Goal: Task Accomplishment & Management: Complete application form

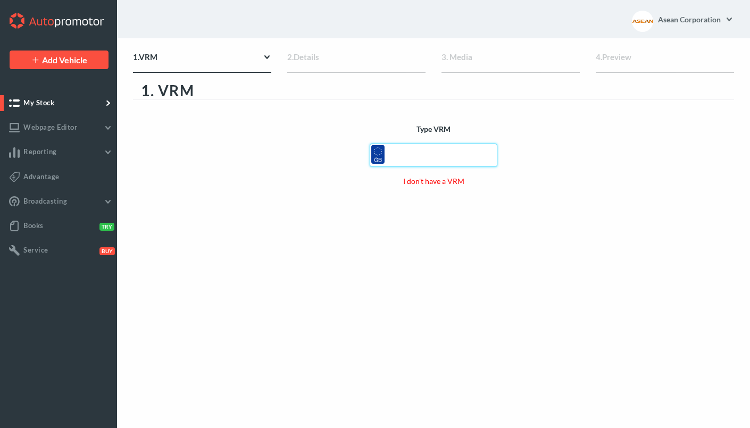
paste input "CJ16OSS"
type input "CJ16OSS"
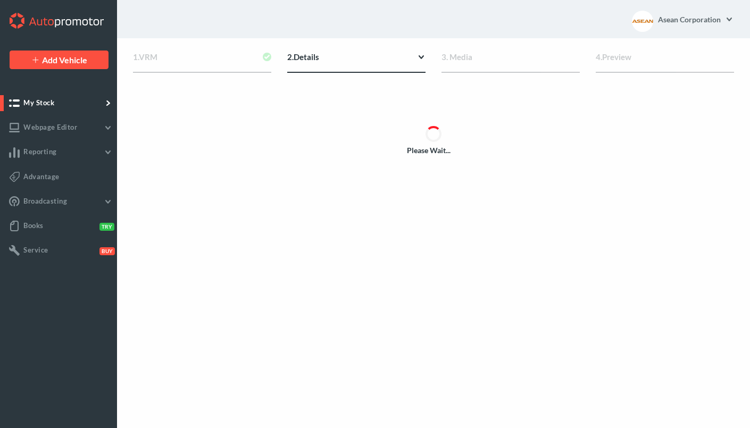
click at [434, 187] on div "Please Wait..." at bounding box center [433, 142] width 601 height 139
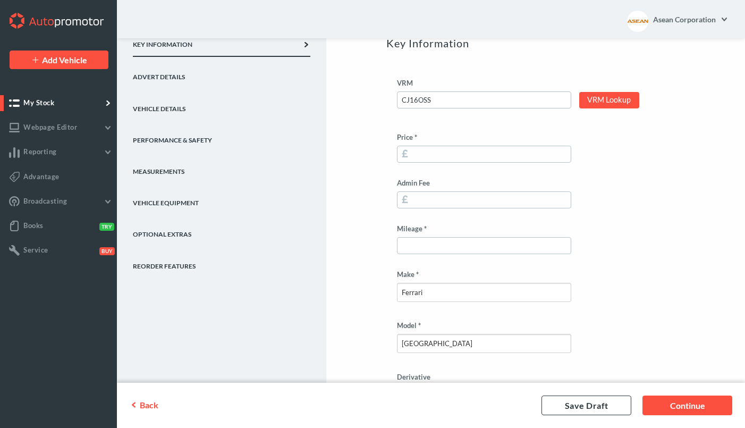
scroll to position [123, 0]
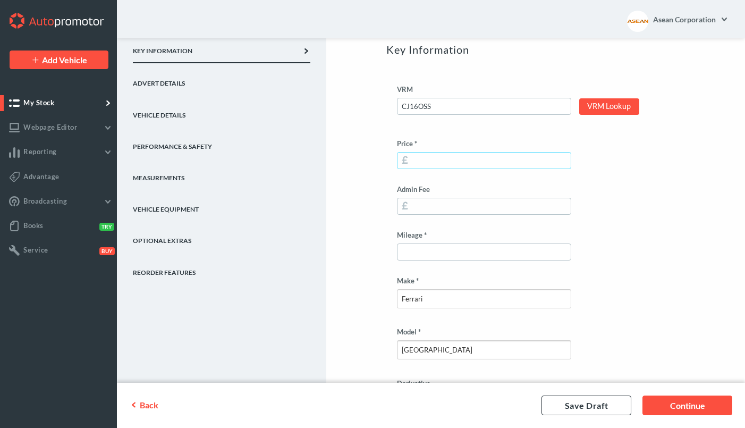
click at [442, 160] on input "Price *" at bounding box center [484, 160] width 174 height 17
click at [454, 160] on input "149950" at bounding box center [484, 160] width 174 height 17
paste input "5500"
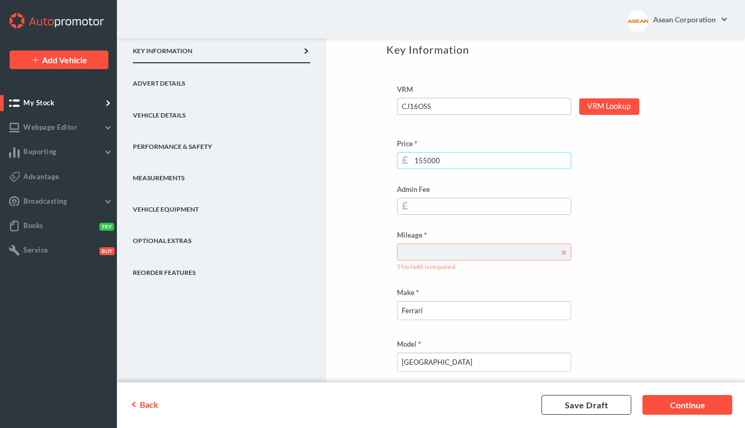
type input "155000"
click at [456, 253] on input "Mileage *" at bounding box center [484, 252] width 174 height 17
paste input "3500"
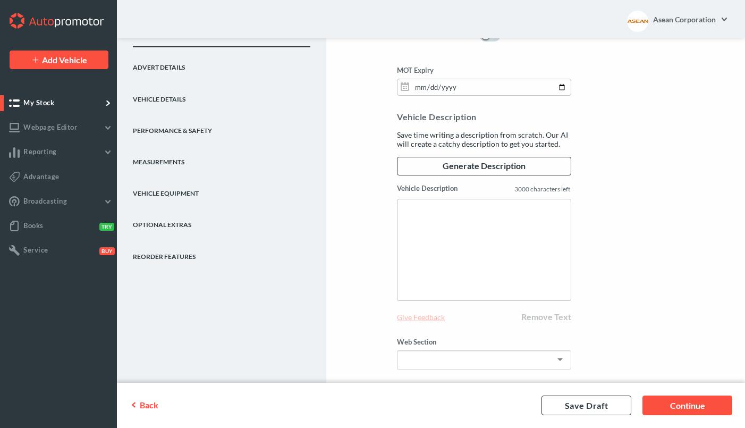
scroll to position [934, 0]
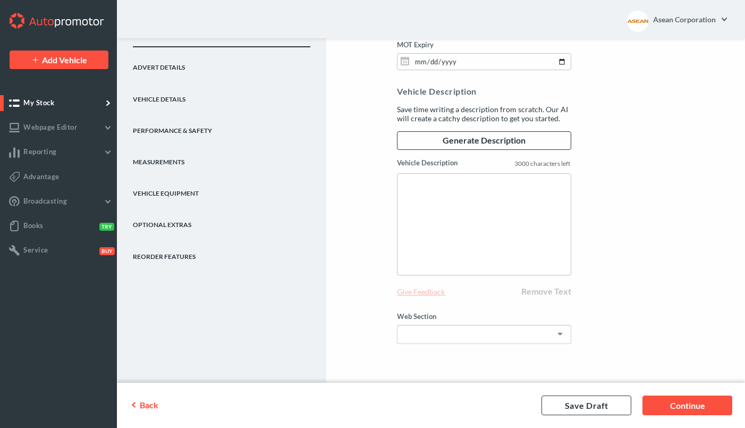
type input "3500"
click at [429, 157] on div "Generate Description" at bounding box center [484, 144] width 174 height 27
click at [429, 178] on textarea "Vehicle Description" at bounding box center [484, 224] width 174 height 102
paste textarea "Giallo Modena DS Nero Leather interior Yellow Coloured Seat Belts Giallo Contra…"
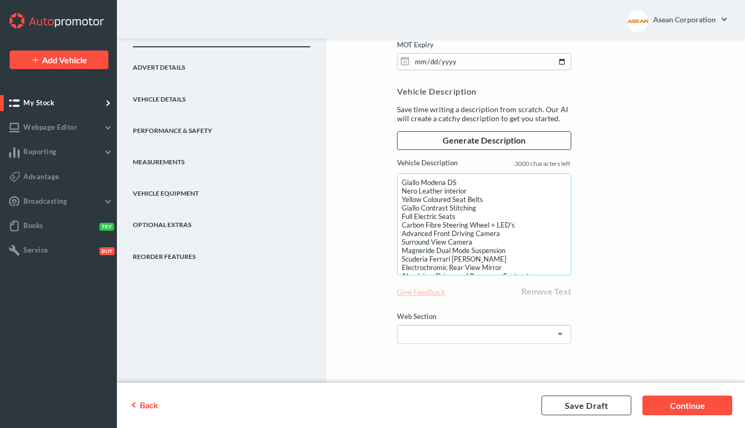
scroll to position [158, 0]
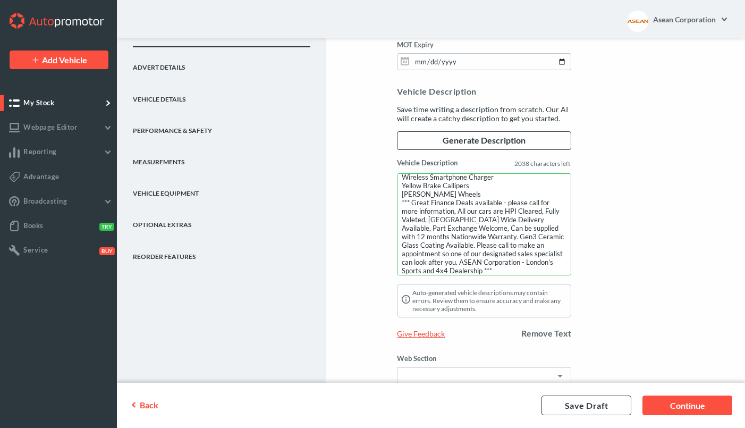
click at [476, 191] on textarea "Giallo Modena DS Nero Leather interior Yellow Coloured Seat Belts Giallo Contra…" at bounding box center [484, 224] width 174 height 102
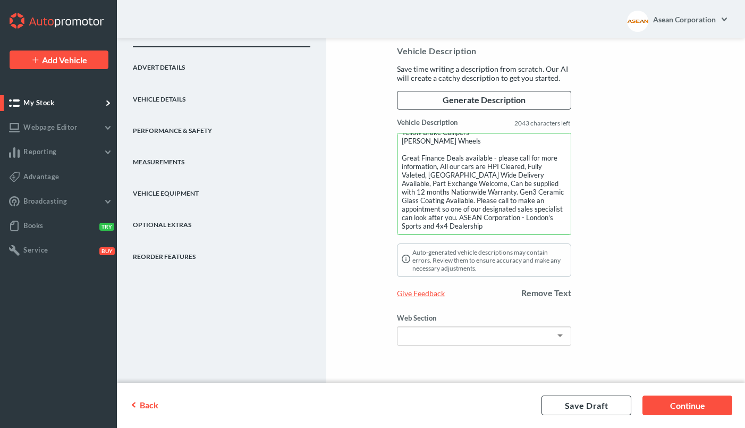
type textarea "Giallo Modena DS Nero Leather interior Yellow Coloured Seat Belts Giallo Contra…"
click at [544, 334] on div at bounding box center [484, 335] width 174 height 19
click at [534, 321] on div "Web Section Just In Just In Cars For Sale Just In New Vehicles Reduced VAT Qual…" at bounding box center [484, 331] width 174 height 35
click at [533, 330] on div "Just In" at bounding box center [484, 335] width 174 height 19
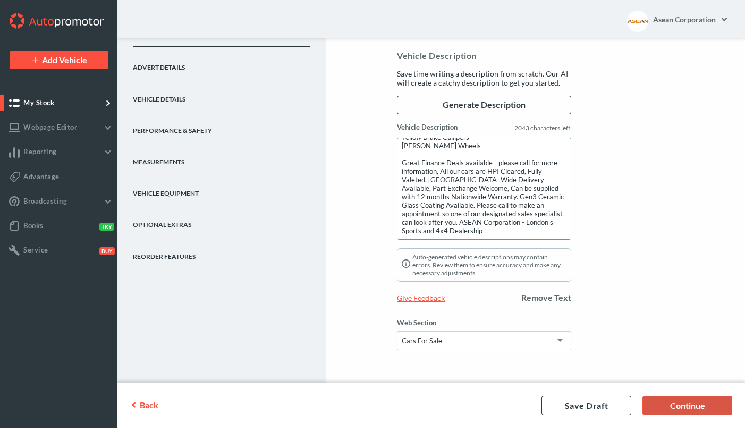
click at [687, 408] on link "Continue" at bounding box center [688, 406] width 90 height 20
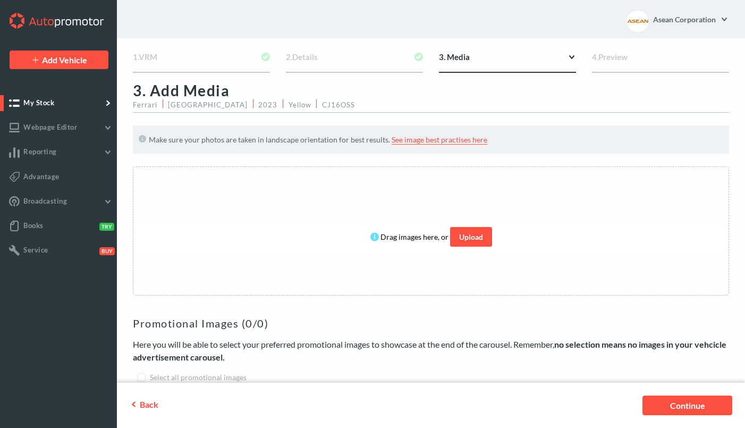
click at [459, 239] on link "Upload" at bounding box center [471, 237] width 42 height 20
